Goal: Complete application form

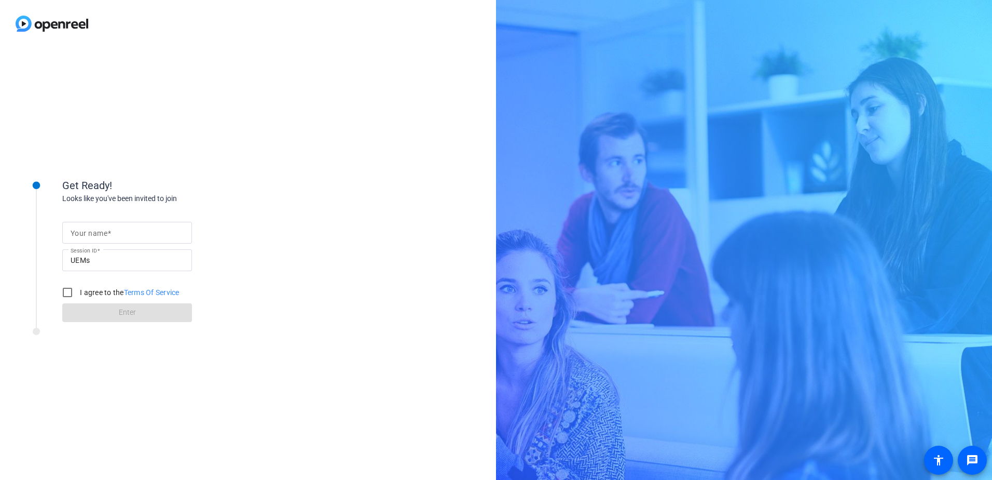
click at [122, 232] on input "Your name" at bounding box center [127, 232] width 113 height 12
type input "[PERSON_NAME]"
click at [65, 294] on input "I agree to the Terms Of Service" at bounding box center [67, 292] width 21 height 21
checkbox input "true"
click at [104, 311] on span at bounding box center [127, 312] width 130 height 25
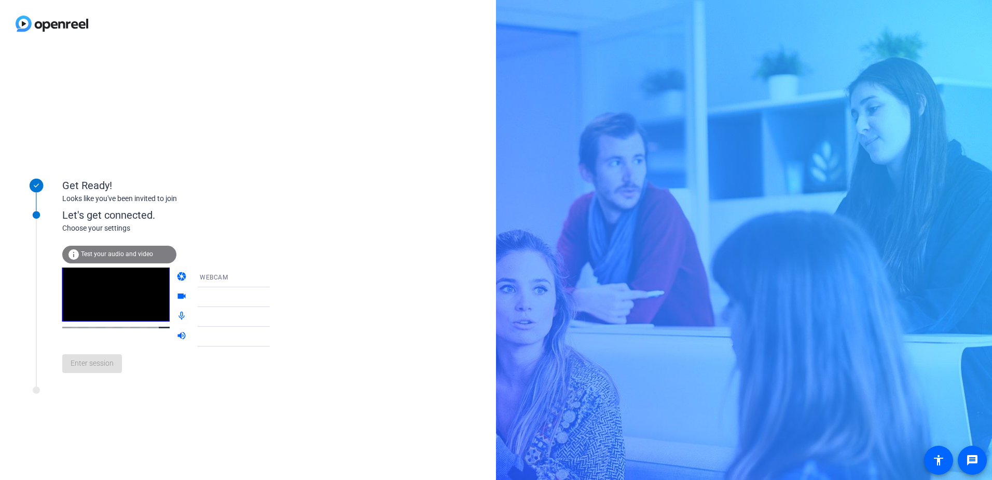
click at [249, 276] on div "WEBCAM" at bounding box center [238, 276] width 77 height 13
click at [214, 297] on mat-option "WEBCAM" at bounding box center [225, 297] width 89 height 21
click at [200, 303] on div at bounding box center [238, 297] width 77 height 12
click at [274, 299] on icon at bounding box center [280, 297] width 12 height 12
click at [274, 296] on icon at bounding box center [280, 297] width 12 height 12
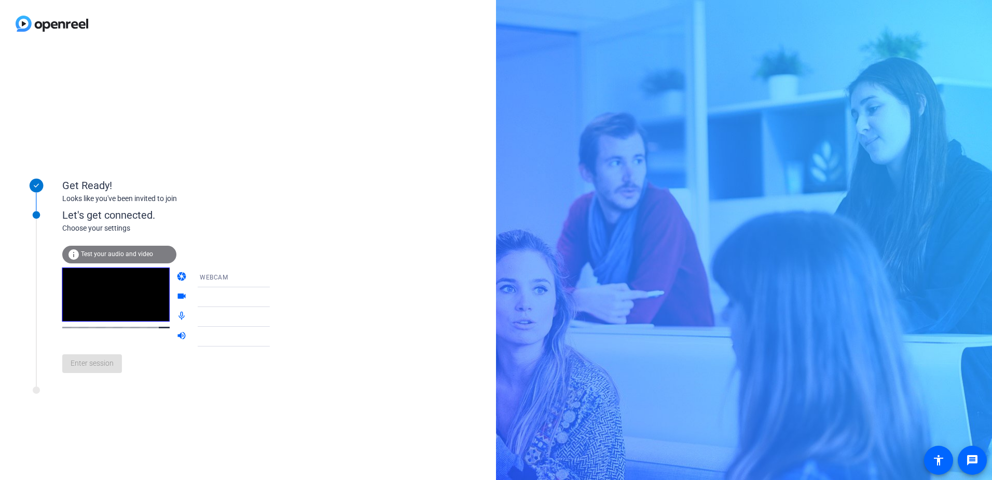
click at [176, 295] on mat-icon "videocam" at bounding box center [182, 297] width 12 height 12
click at [228, 277] on div "WEBCAM" at bounding box center [238, 276] width 77 height 13
click at [204, 317] on span "DESKTOP" at bounding box center [199, 318] width 29 height 12
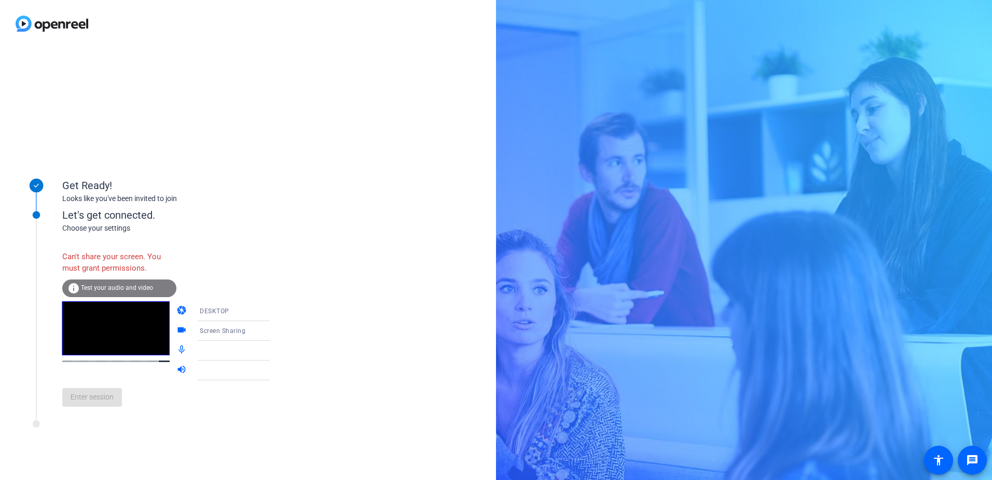
click at [274, 315] on icon at bounding box center [280, 311] width 12 height 12
click at [219, 328] on mat-option "WEBCAM" at bounding box center [225, 331] width 89 height 21
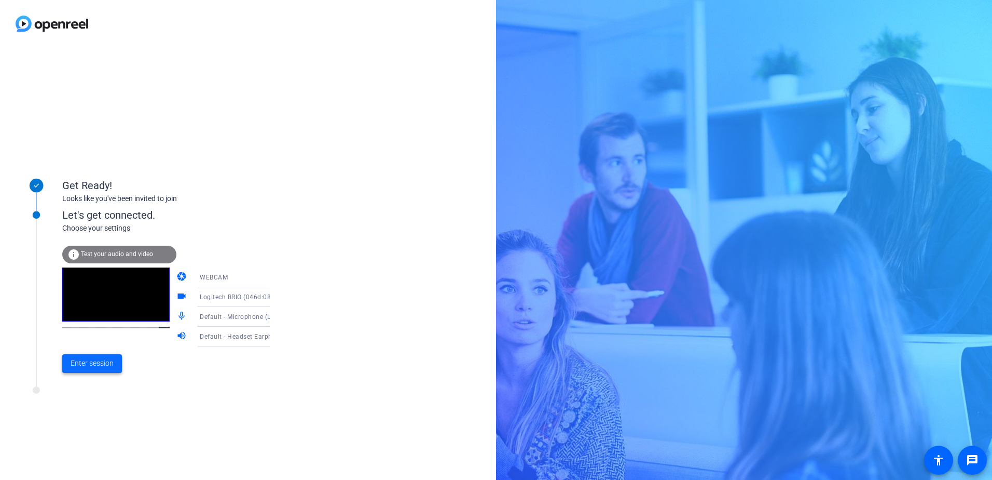
click at [98, 364] on span "Enter session" at bounding box center [92, 363] width 43 height 11
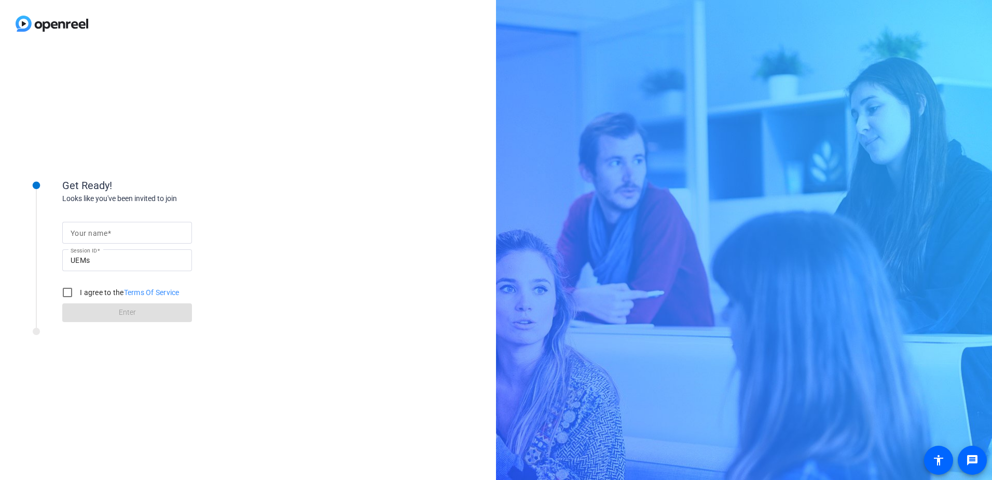
click at [122, 231] on input "Your name" at bounding box center [127, 232] width 113 height 12
type input "[PERSON_NAME]"
click at [70, 290] on input "I agree to the Terms Of Service" at bounding box center [67, 292] width 21 height 21
checkbox input "true"
click at [105, 310] on span at bounding box center [127, 312] width 130 height 25
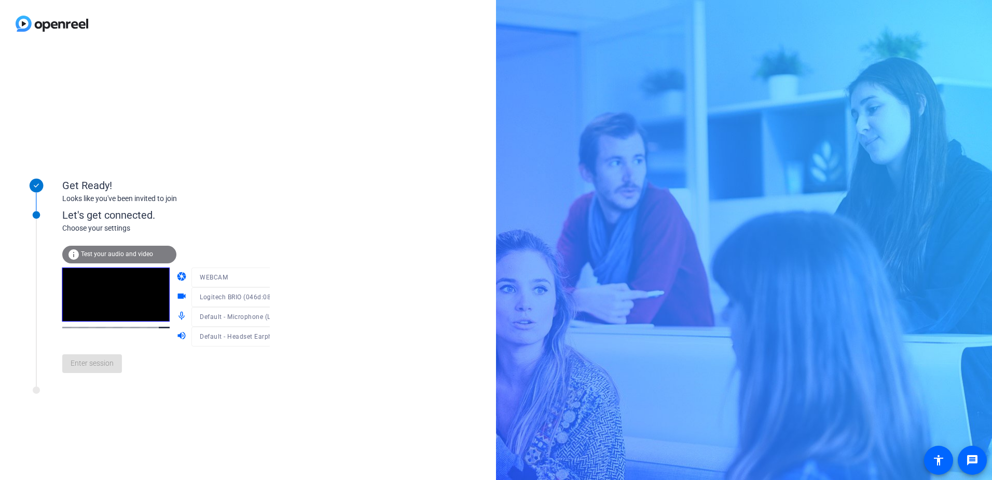
click at [226, 299] on mat-form-field "Logitech BRIO (046d:085e)" at bounding box center [240, 297] width 99 height 20
click at [212, 298] on span "Logitech BRIO (046d:085e)" at bounding box center [240, 296] width 81 height 8
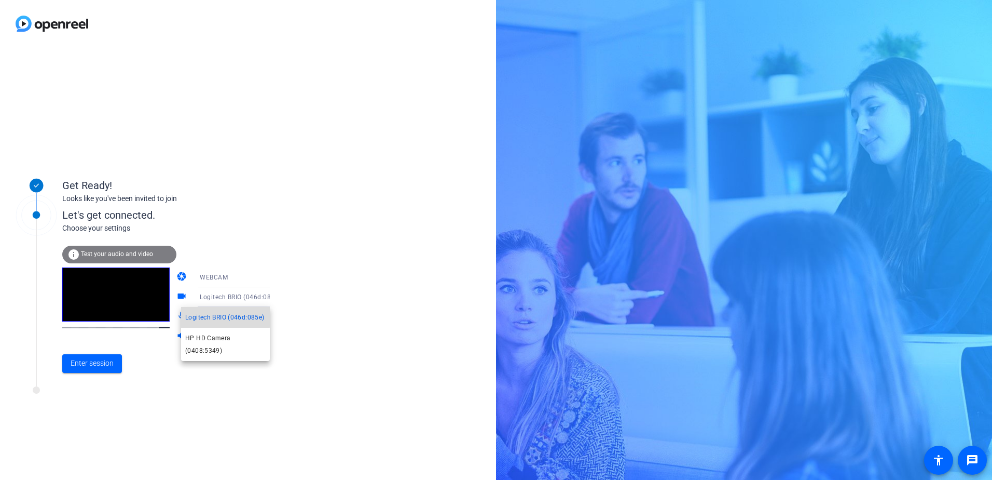
click at [210, 313] on span "Logitech BRIO (046d:085e)" at bounding box center [224, 317] width 79 height 12
click at [100, 359] on span "Enter session" at bounding box center [92, 363] width 43 height 11
